Goal: Navigation & Orientation: Find specific page/section

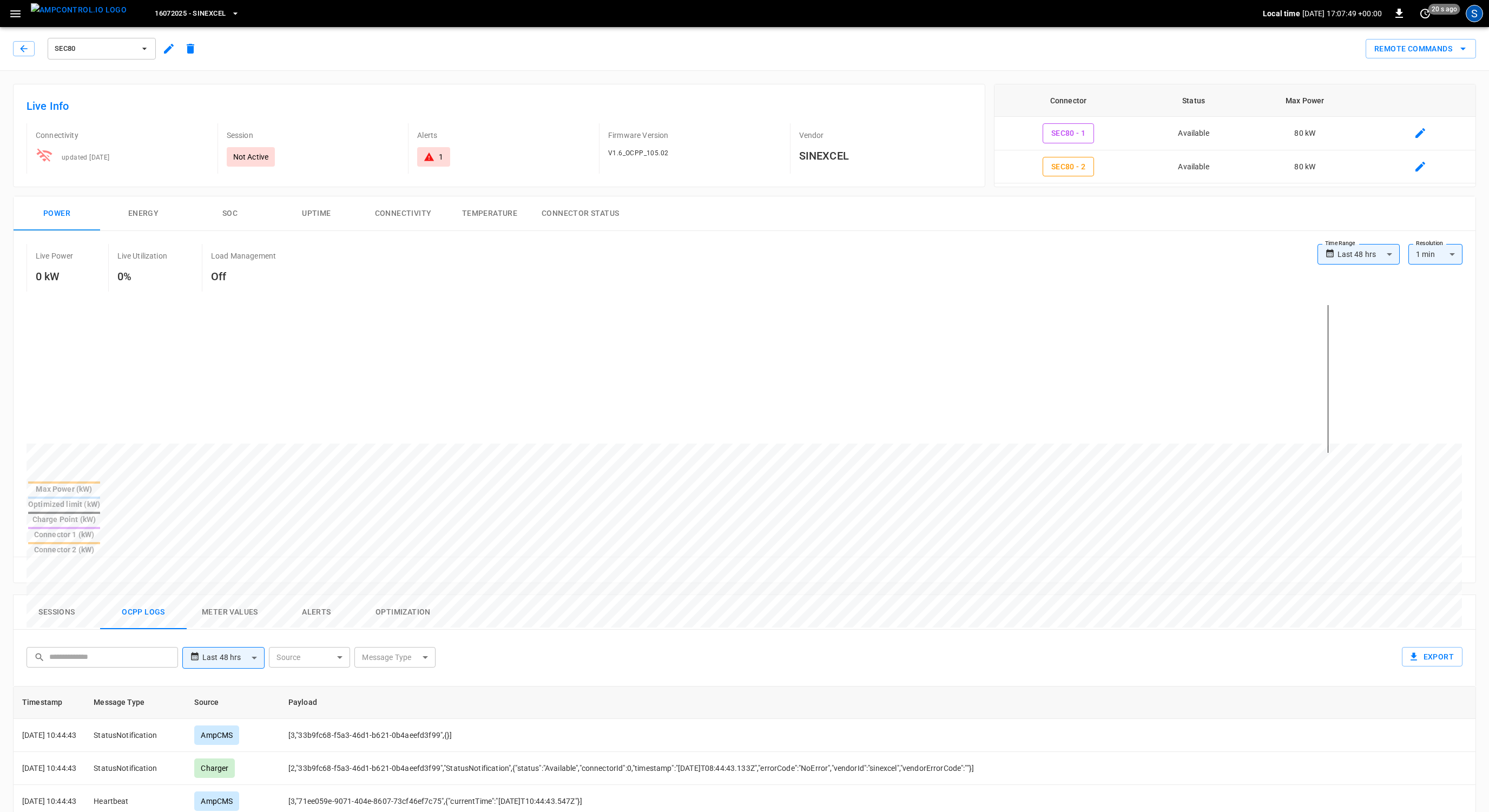
click at [1470, 17] on div "S" at bounding box center [1474, 14] width 18 height 18
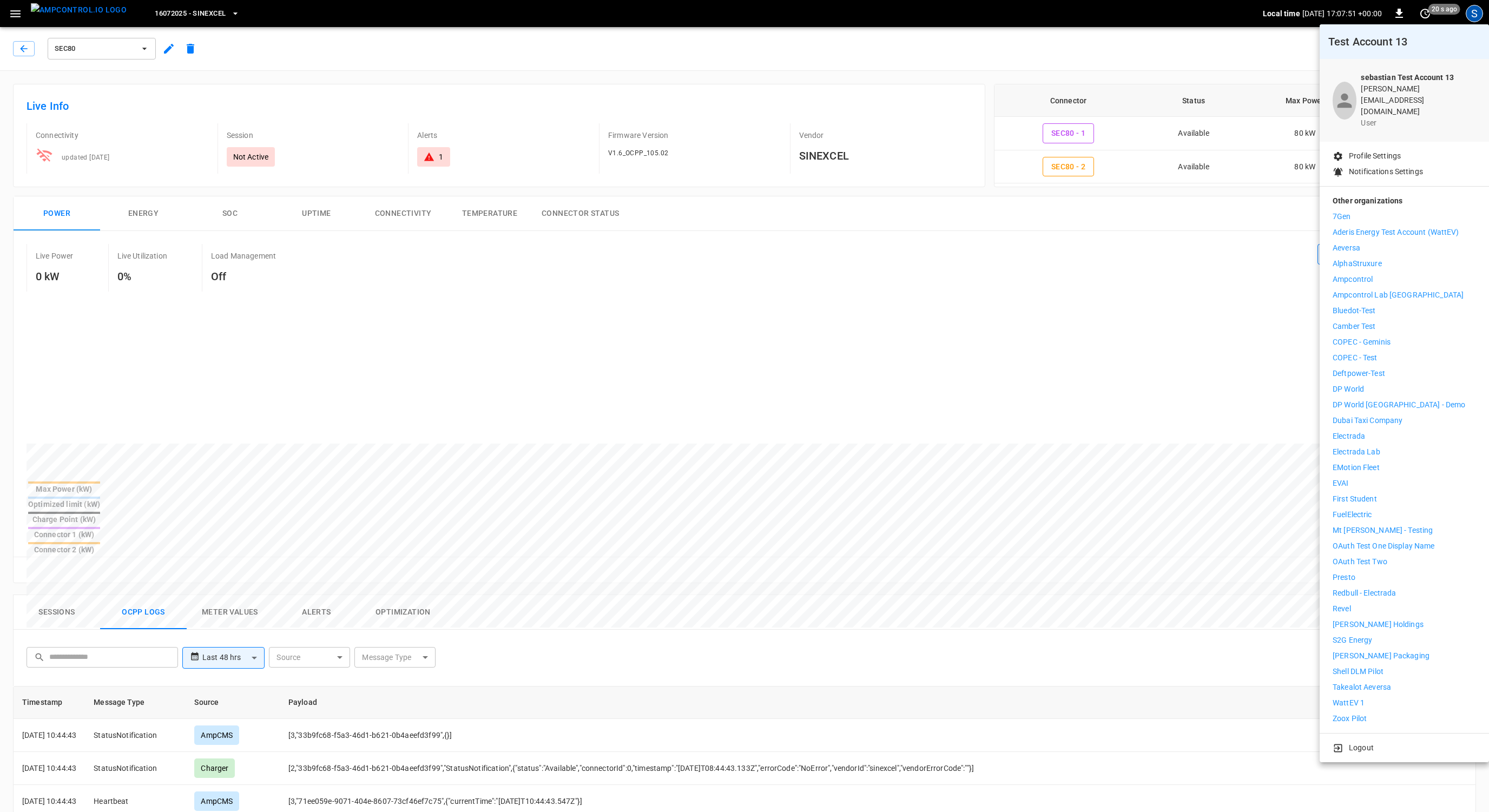
click at [1357, 430] on p "Electrada" at bounding box center [1348, 436] width 32 height 12
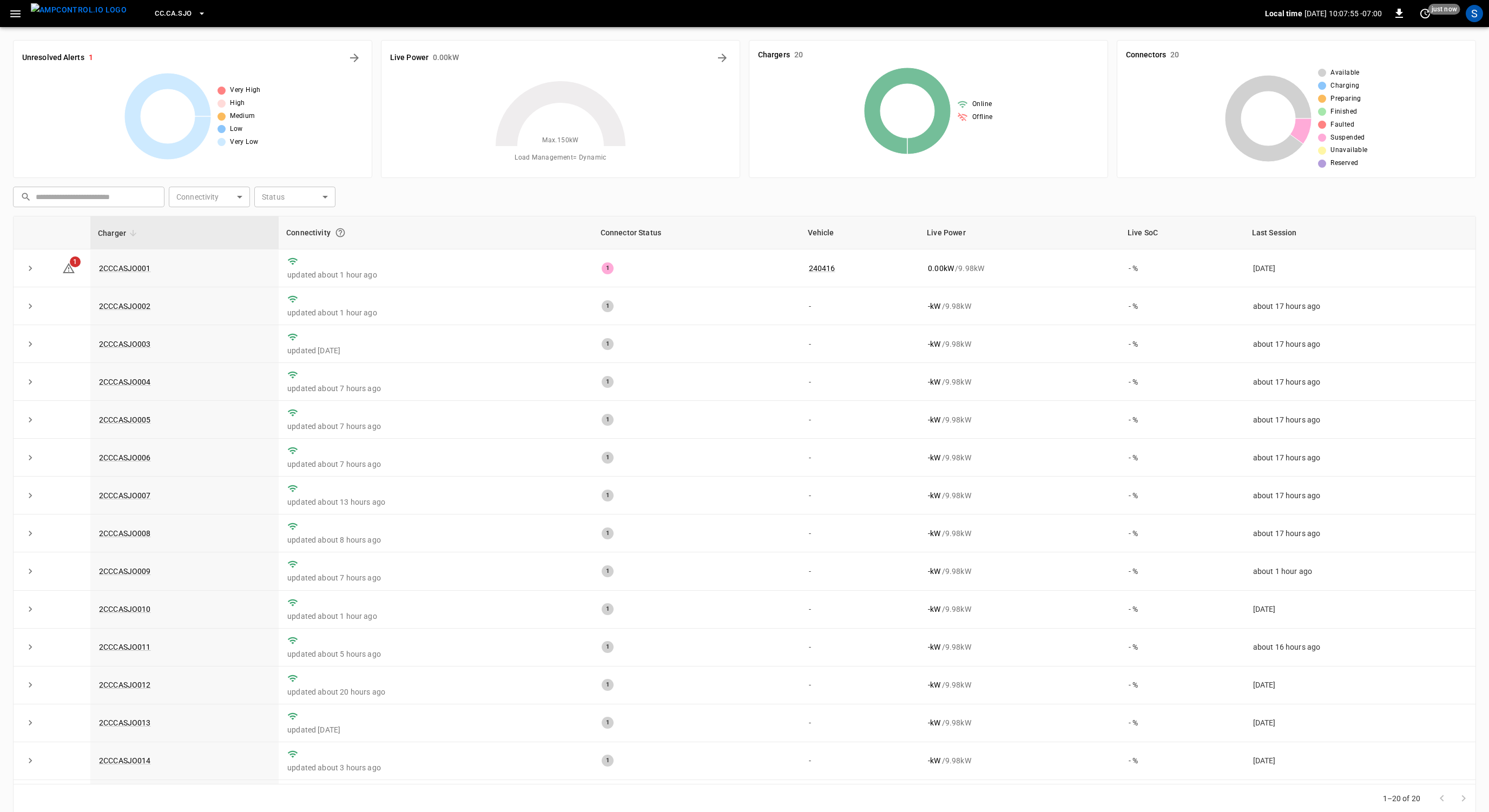
click at [175, 13] on button "CC.CA.SJO" at bounding box center [180, 14] width 60 height 21
click at [187, 82] on li "FE.PMN 44d3 ..." at bounding box center [211, 79] width 162 height 21
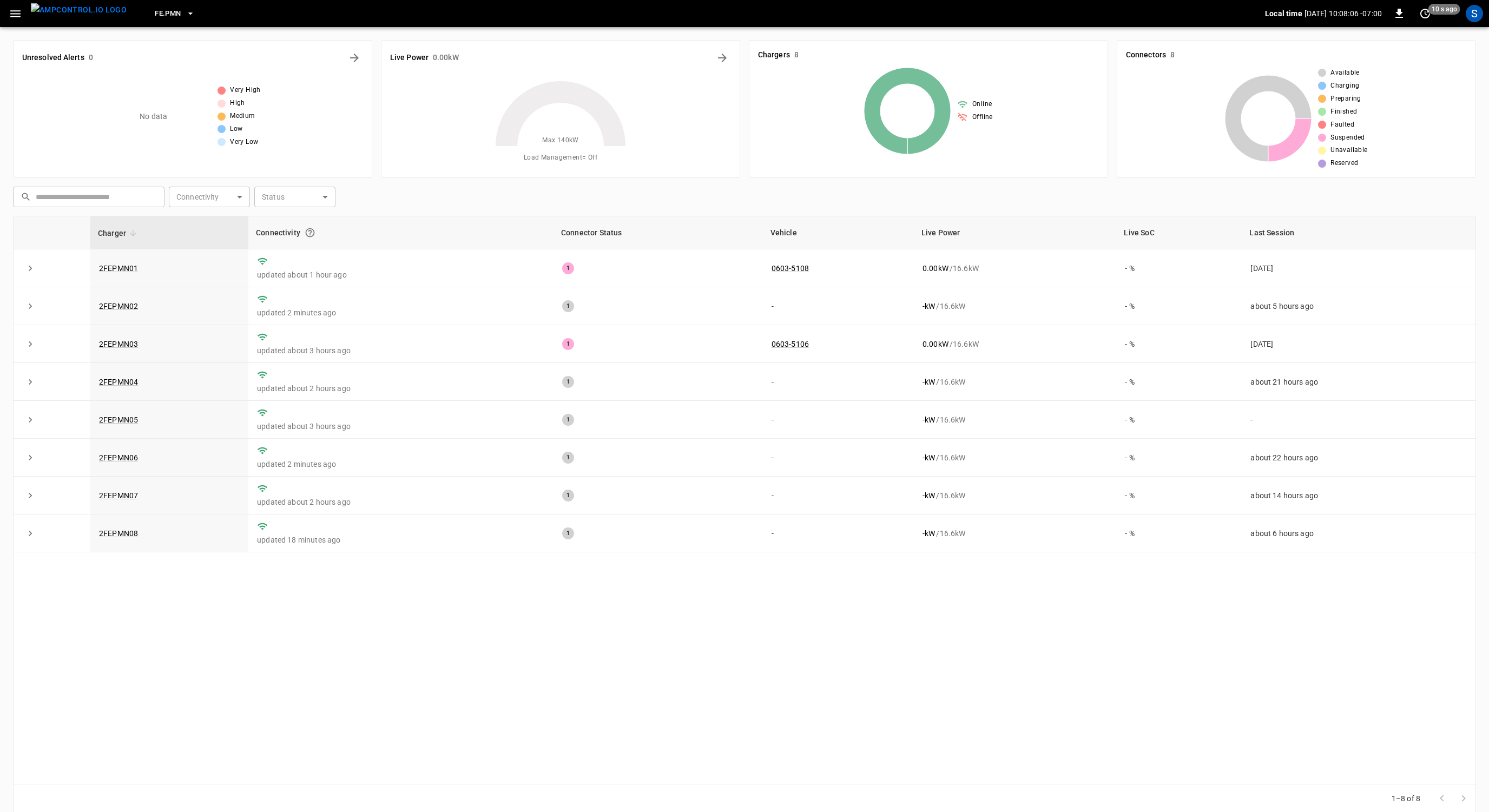
click at [12, 13] on icon "button" at bounding box center [16, 14] width 14 height 14
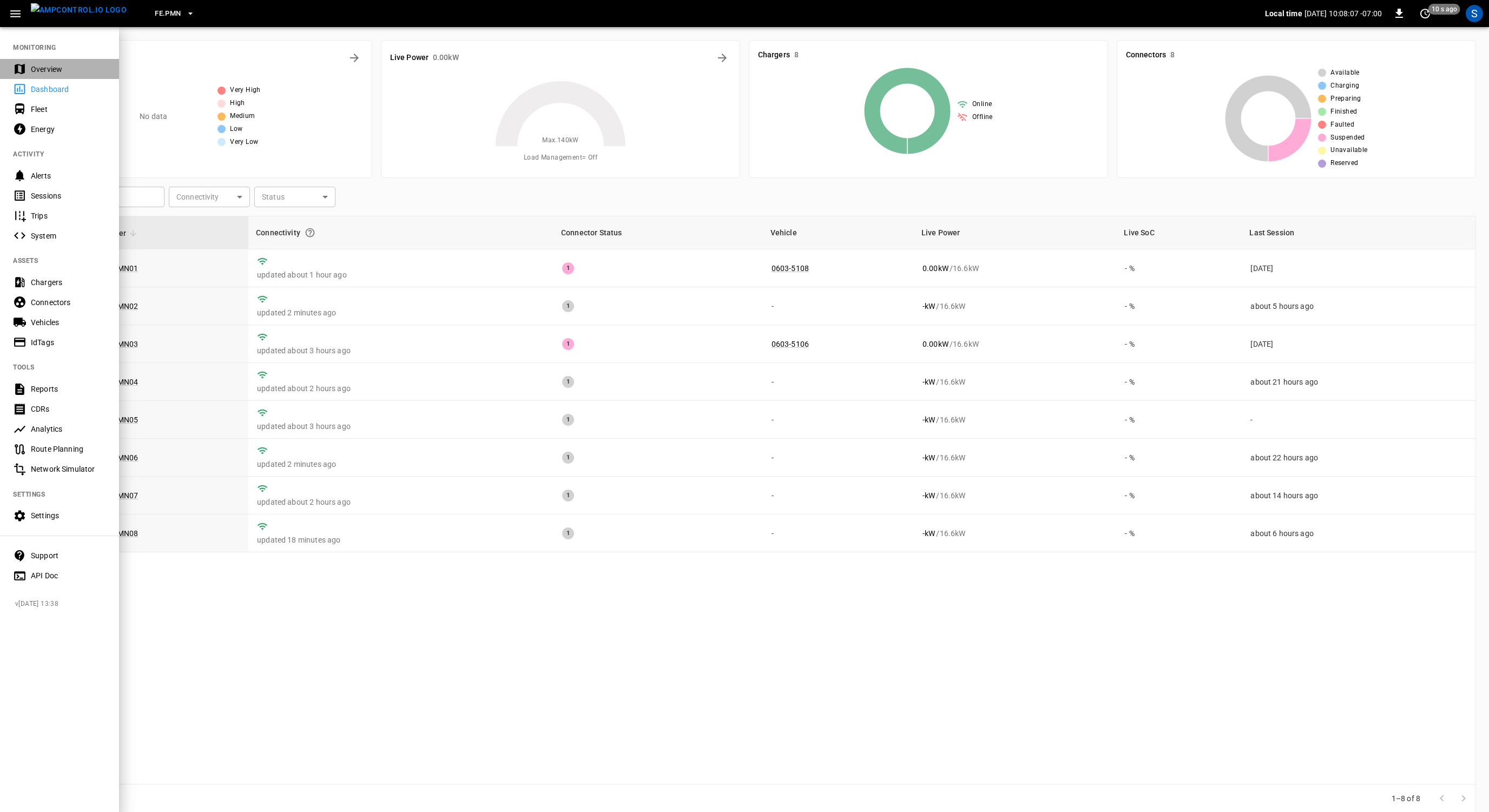
click at [62, 69] on div "Overview" at bounding box center [68, 68] width 75 height 11
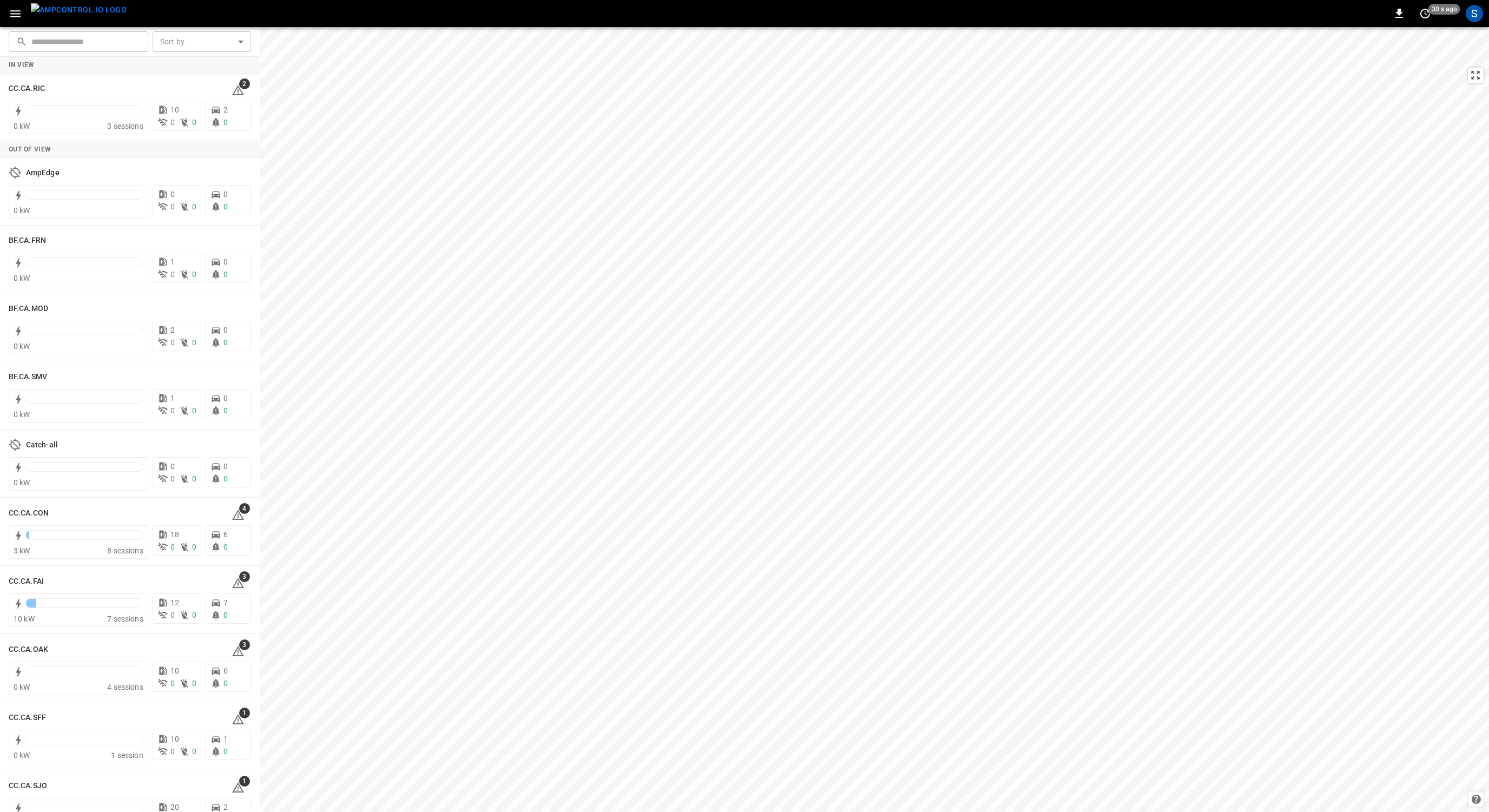
click at [13, 12] on icon "button" at bounding box center [16, 14] width 14 height 14
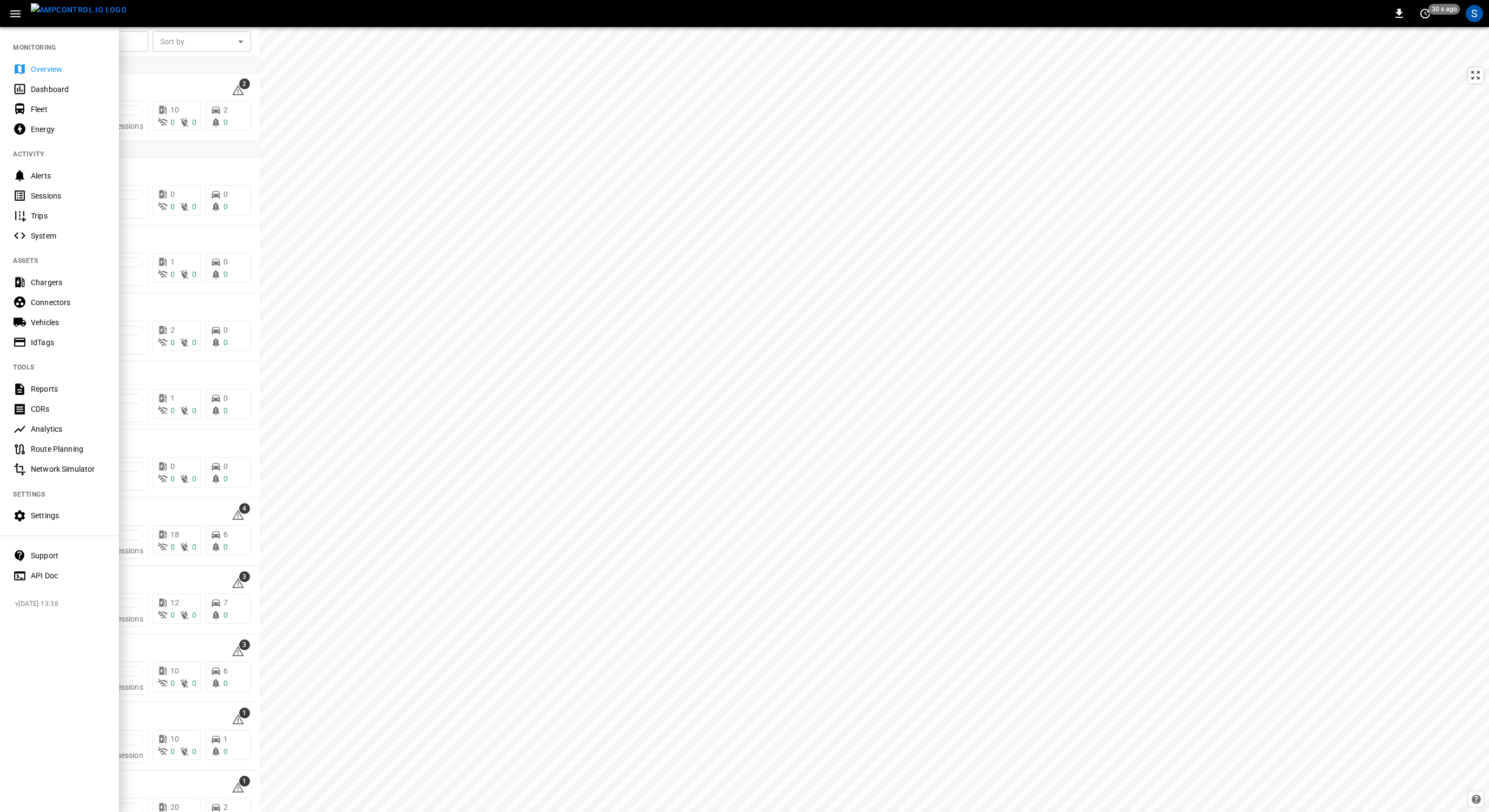
click at [54, 67] on div "Overview" at bounding box center [68, 68] width 75 height 11
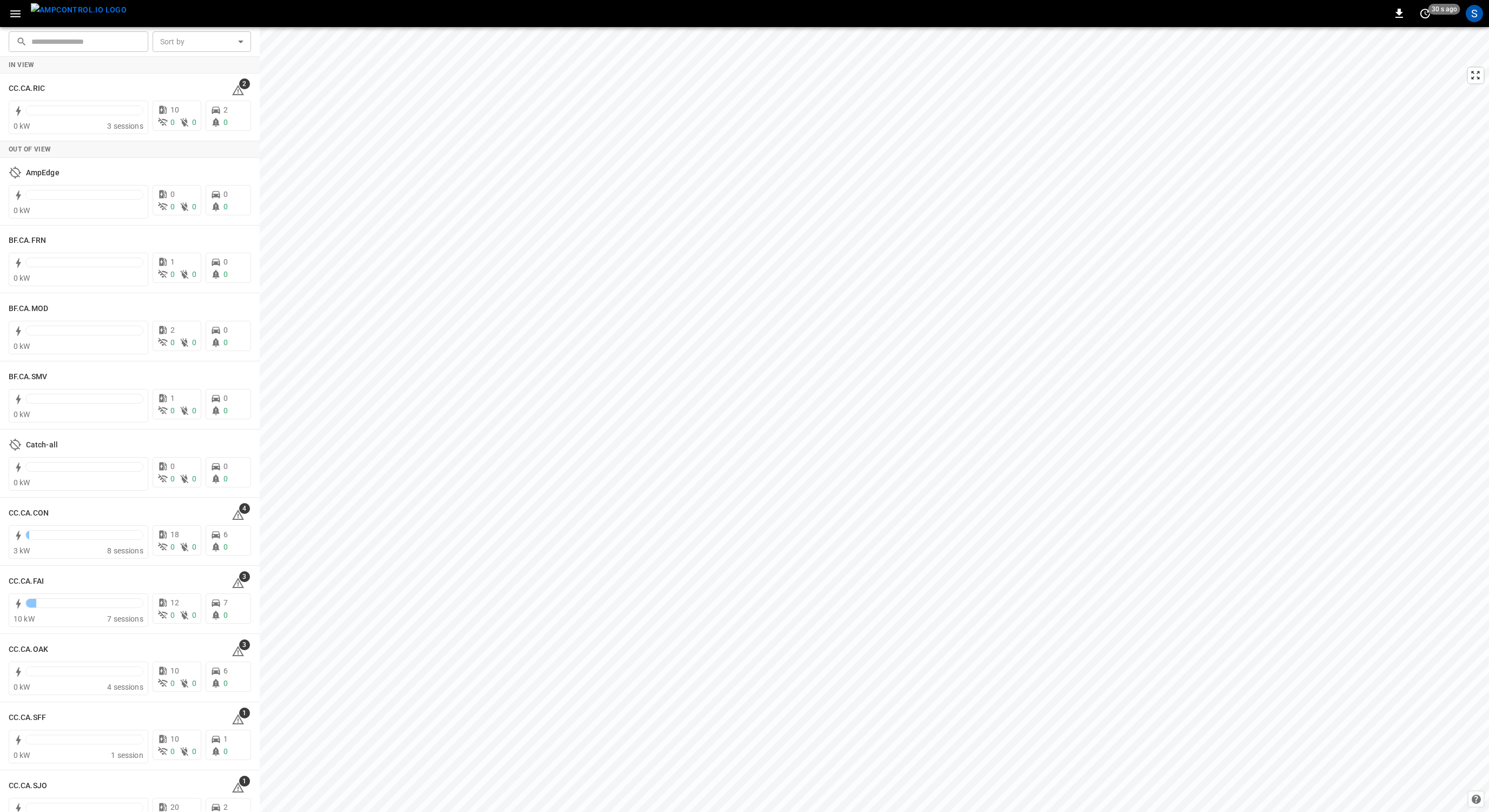
click at [9, 13] on button "button" at bounding box center [15, 14] width 22 height 20
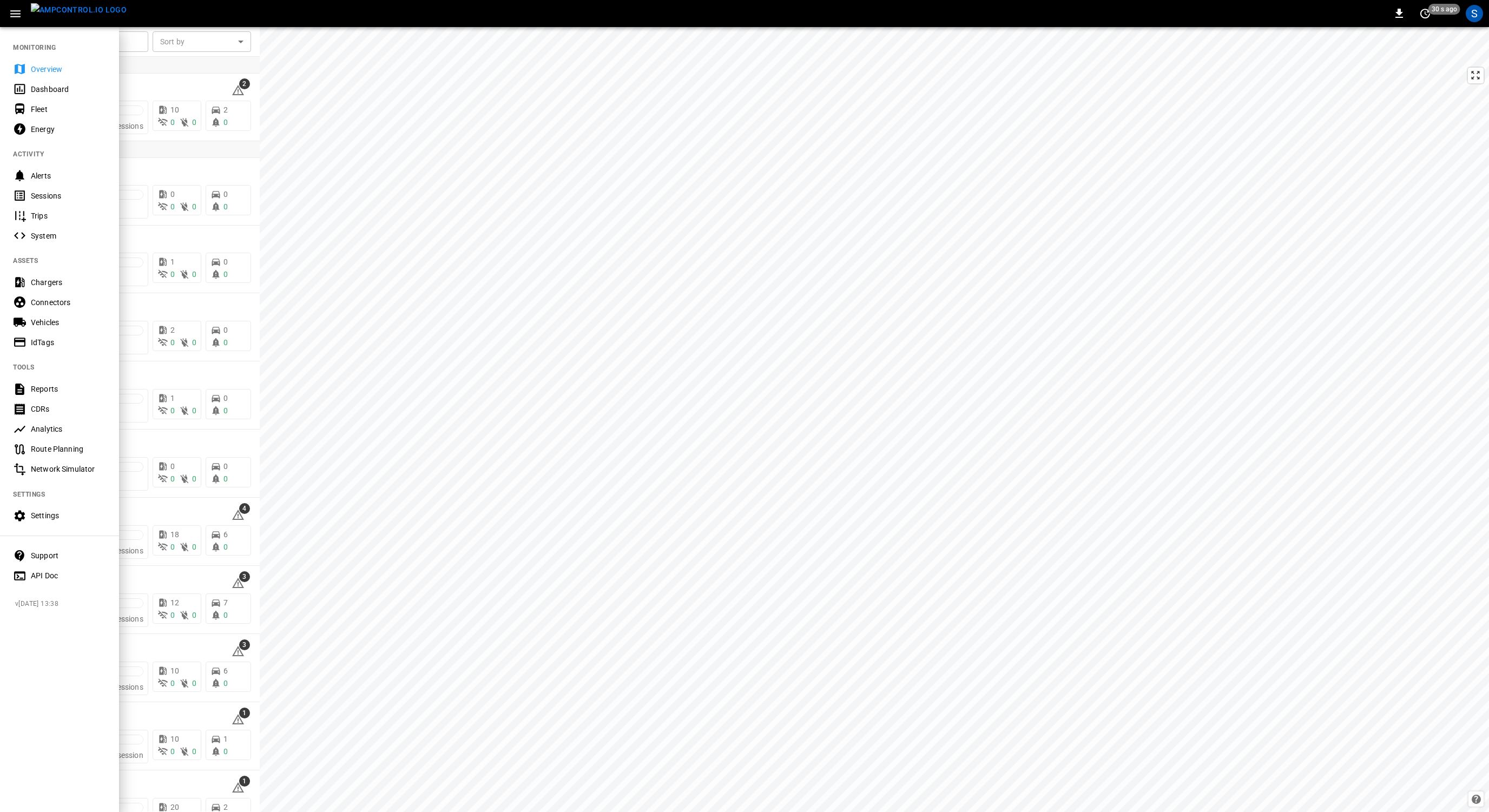
click at [62, 289] on div "Chargers" at bounding box center [60, 281] width 119 height 20
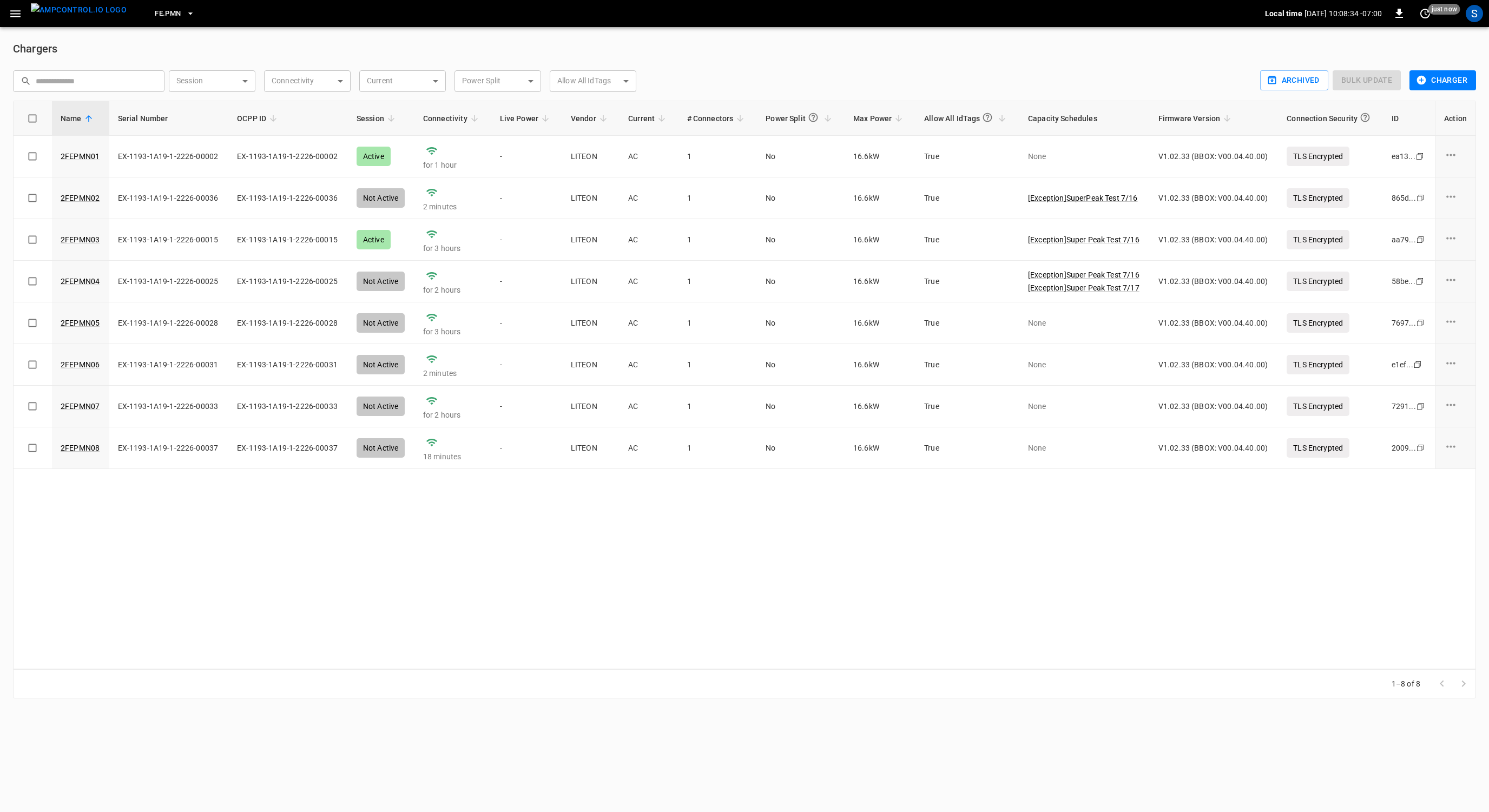
click at [174, 8] on button "FE.PMN" at bounding box center [175, 14] width 49 height 21
click at [197, 85] on li "RB.CA.FRN fd04 ..." at bounding box center [211, 85] width 162 height 21
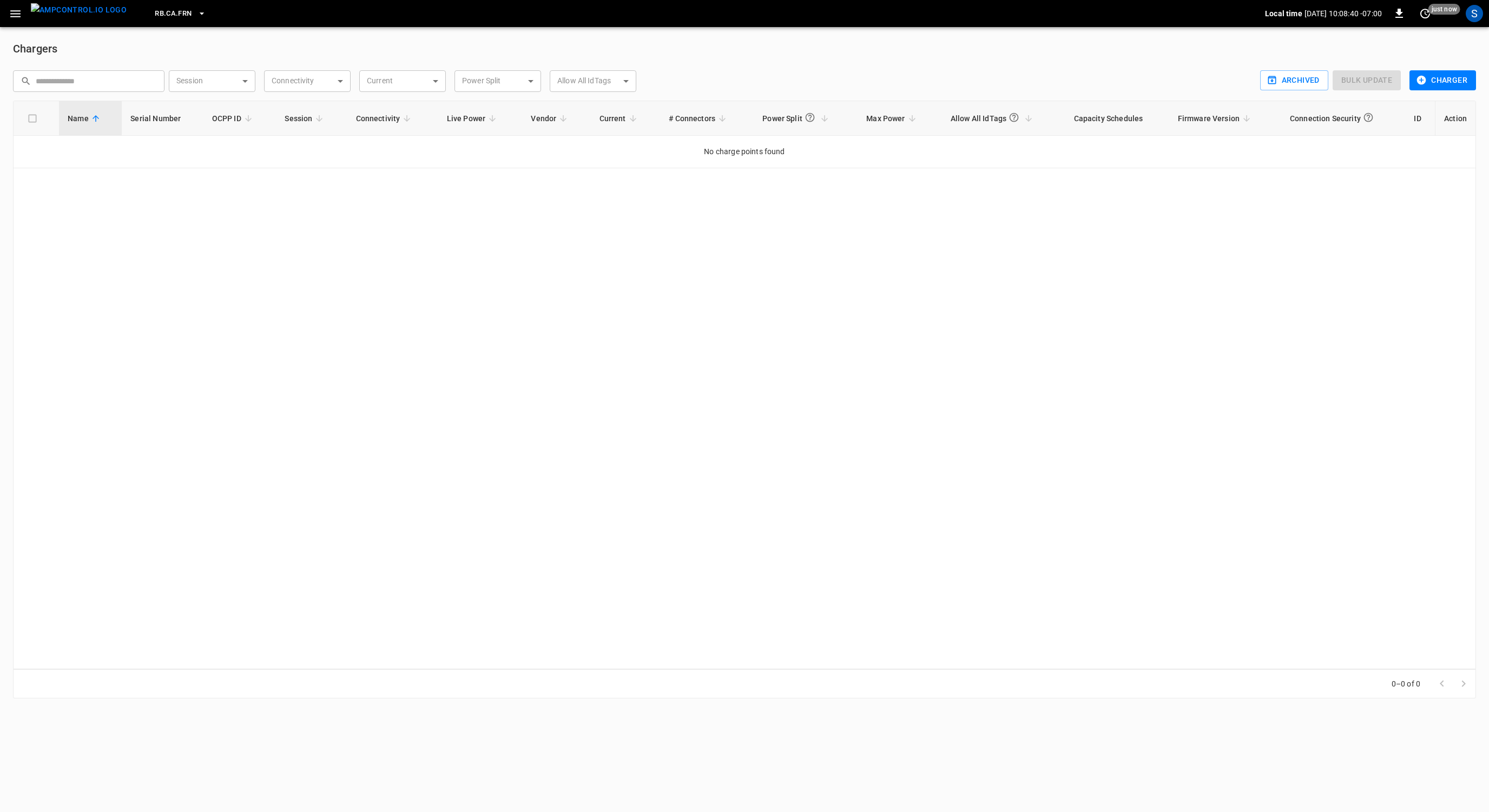
click at [197, 17] on icon "button" at bounding box center [201, 13] width 11 height 11
click at [207, 114] on li "SL.STT (Statesville) 4490 ..." at bounding box center [211, 118] width 162 height 21
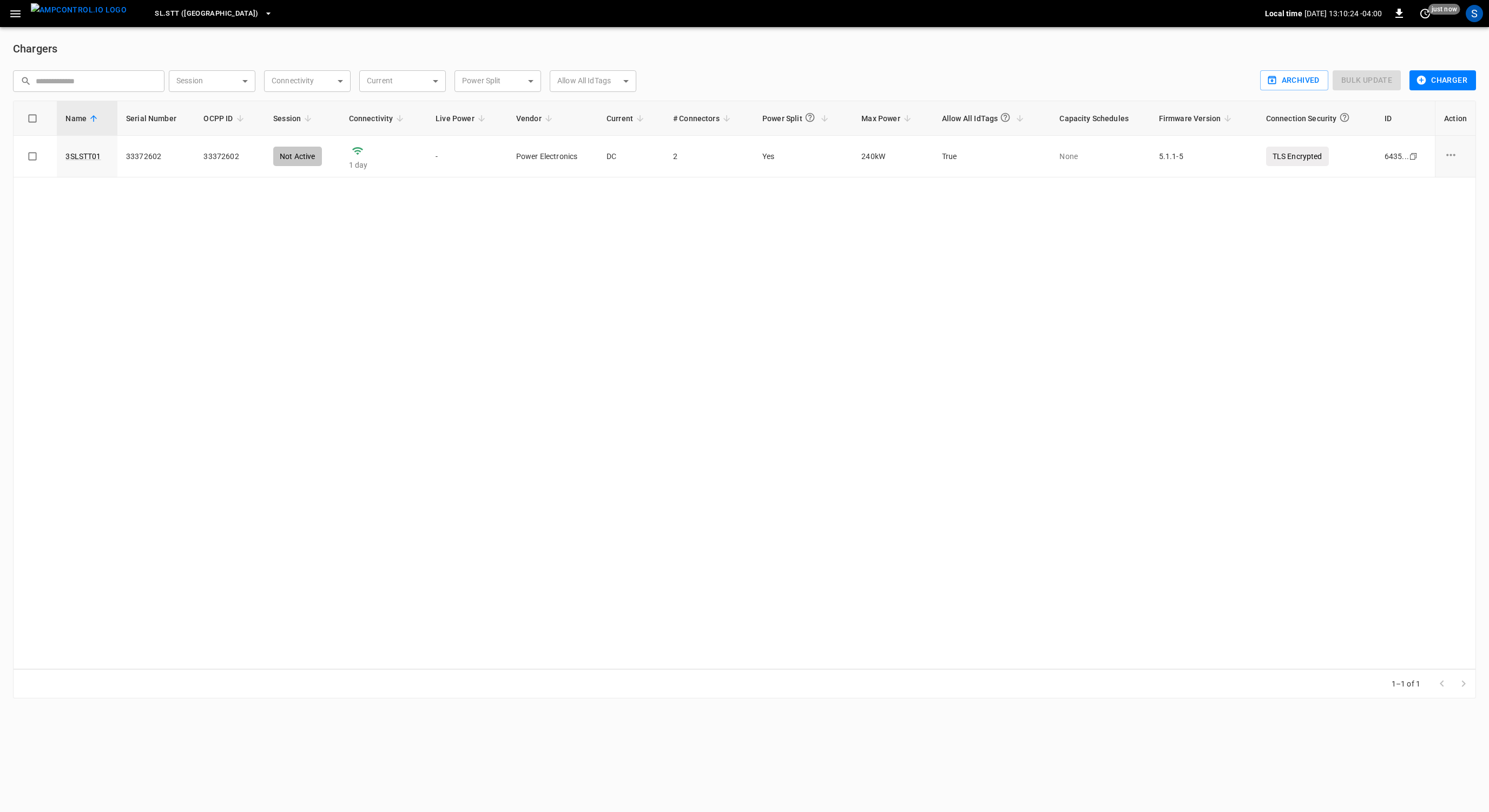
click at [198, 11] on span "SL.STT (Statesville)" at bounding box center [206, 14] width 104 height 13
click at [185, 64] on li "RB.CA.CON 83ad ..." at bounding box center [211, 63] width 162 height 21
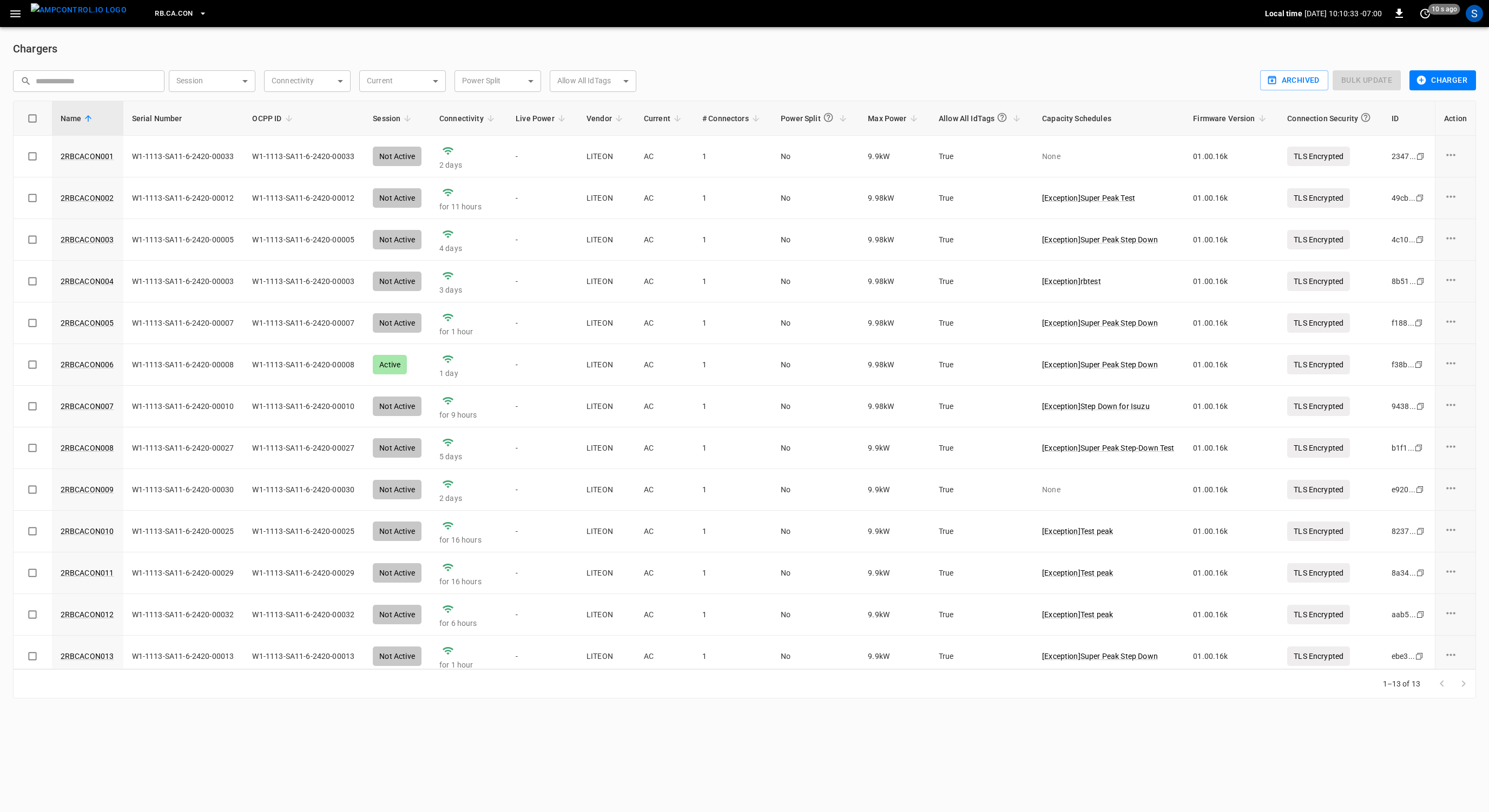
click at [17, 19] on icon "button" at bounding box center [16, 14] width 14 height 14
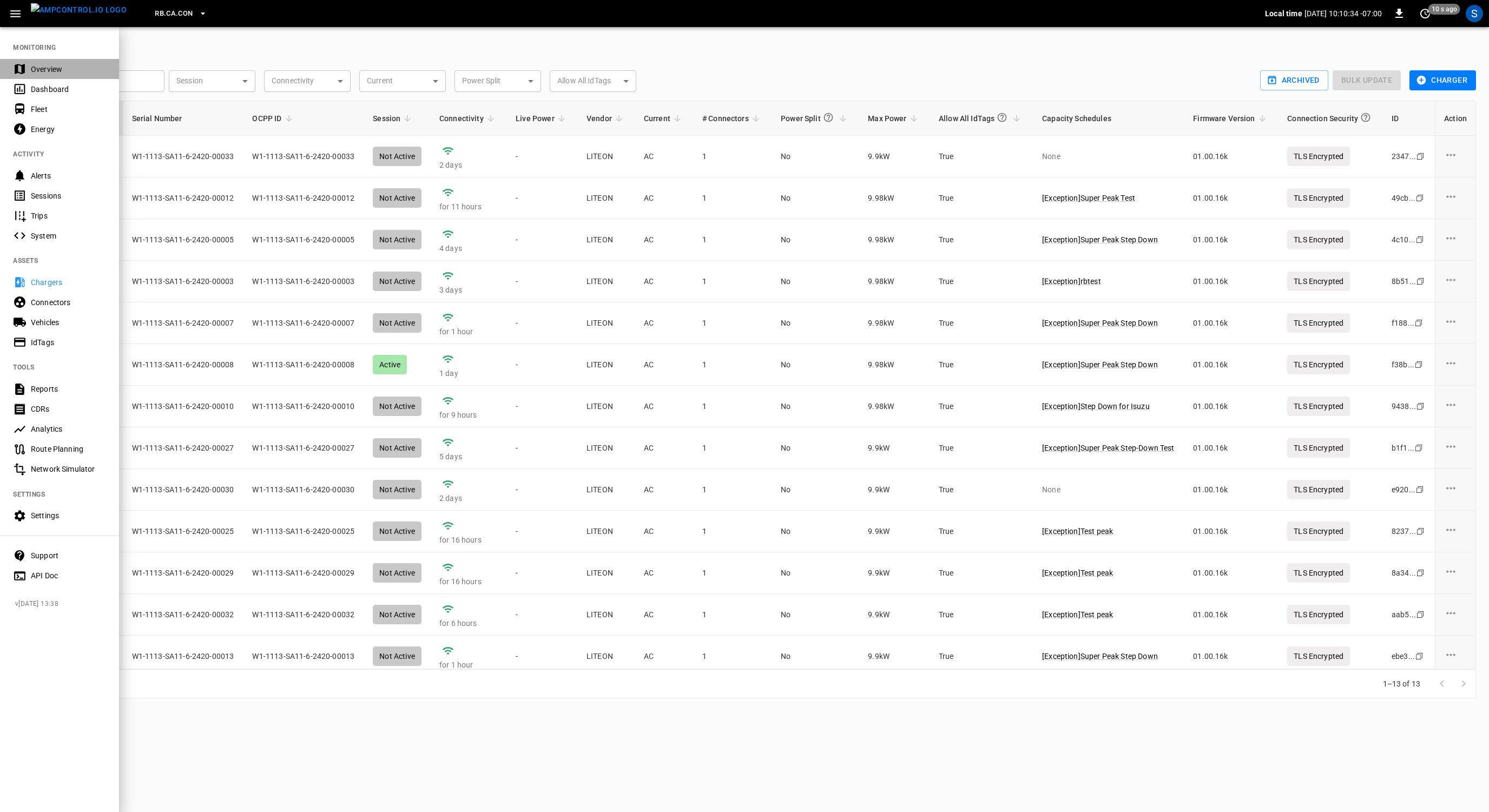
click at [50, 64] on div "Overview" at bounding box center [60, 68] width 119 height 20
